Goal: Information Seeking & Learning: Check status

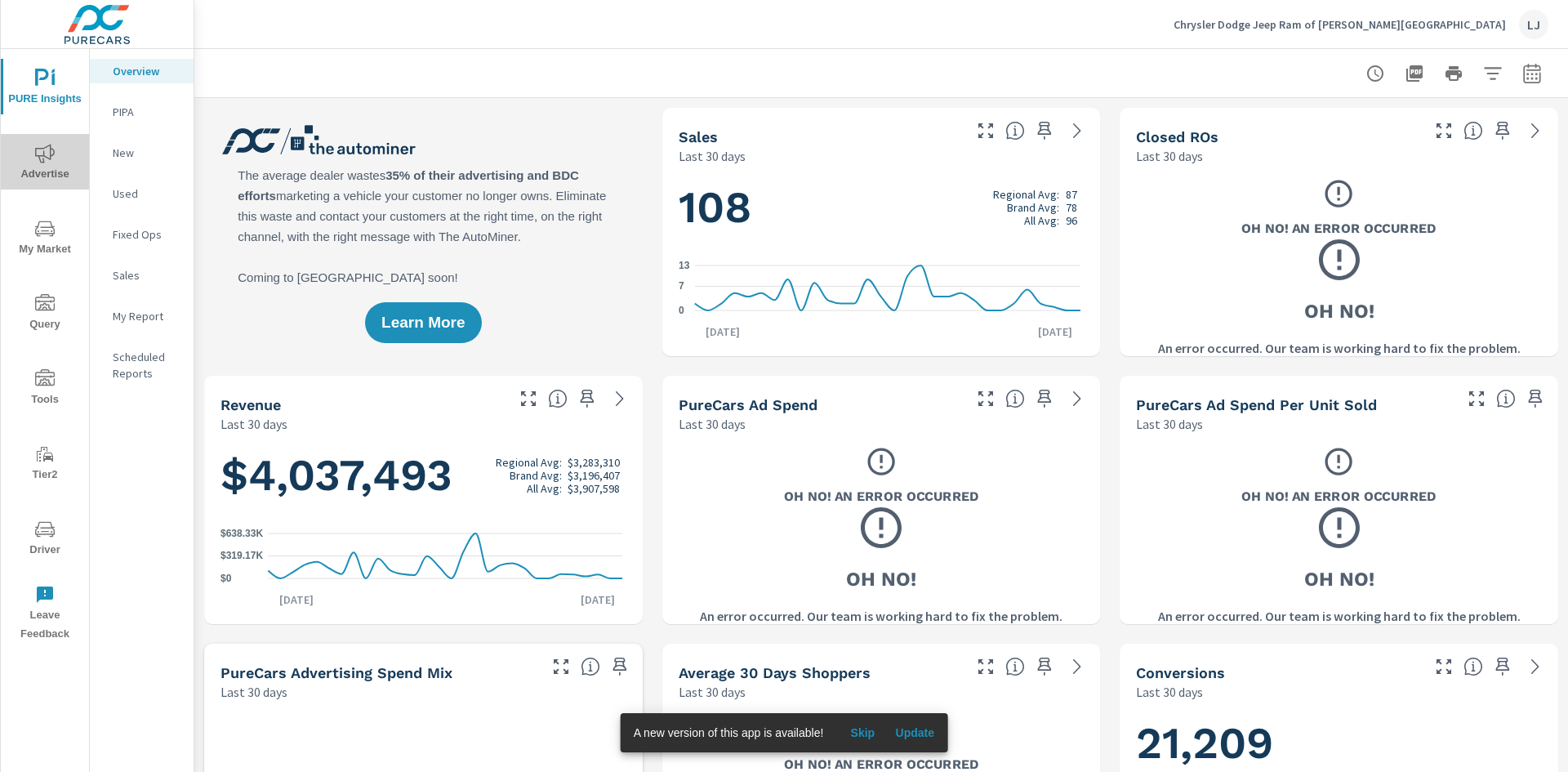
click at [56, 153] on span "Advertise" at bounding box center [44, 163] width 79 height 40
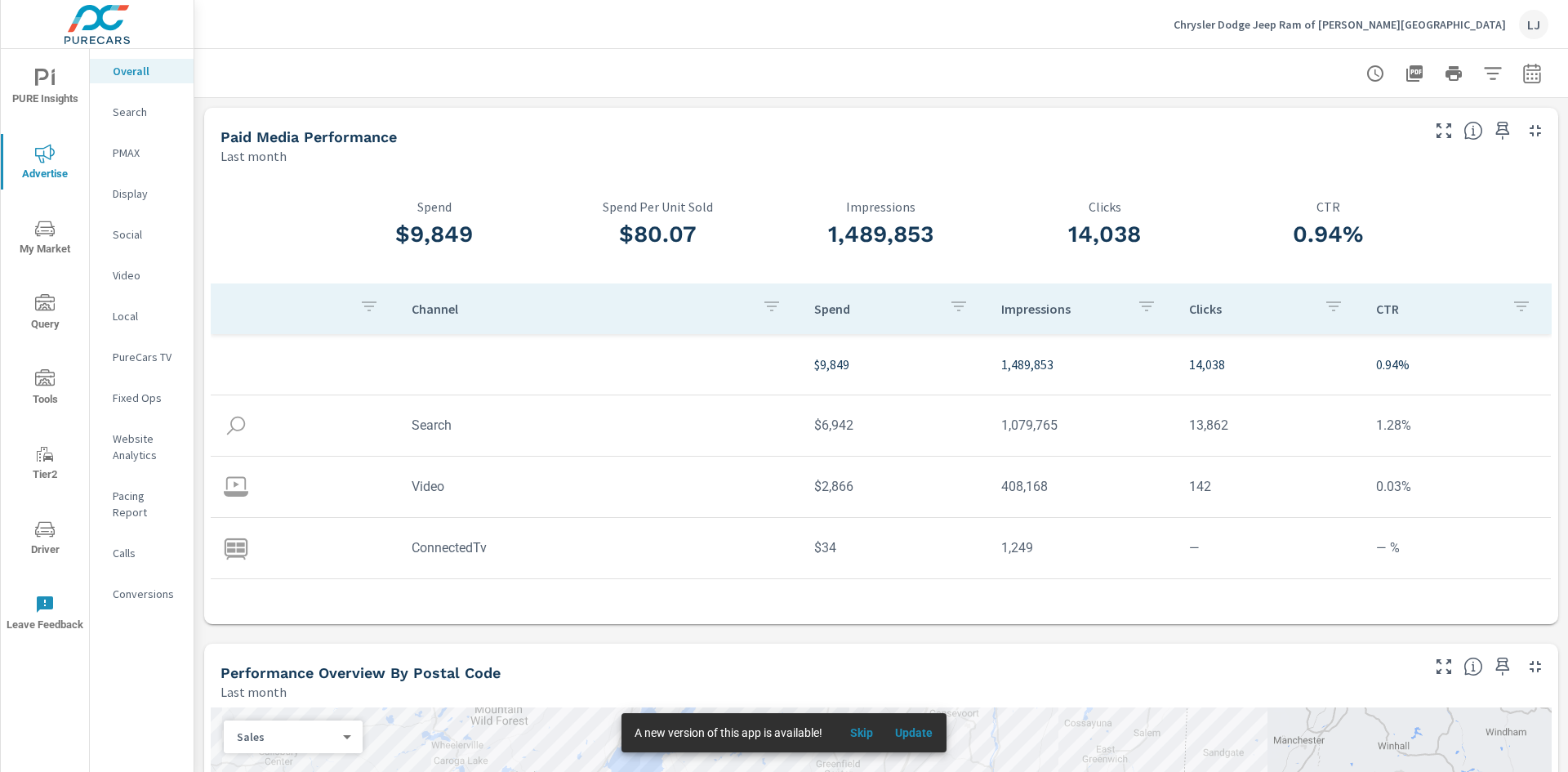
click at [55, 527] on icon "nav menu" at bounding box center [44, 528] width 19 height 16
